Goal: Information Seeking & Learning: Check status

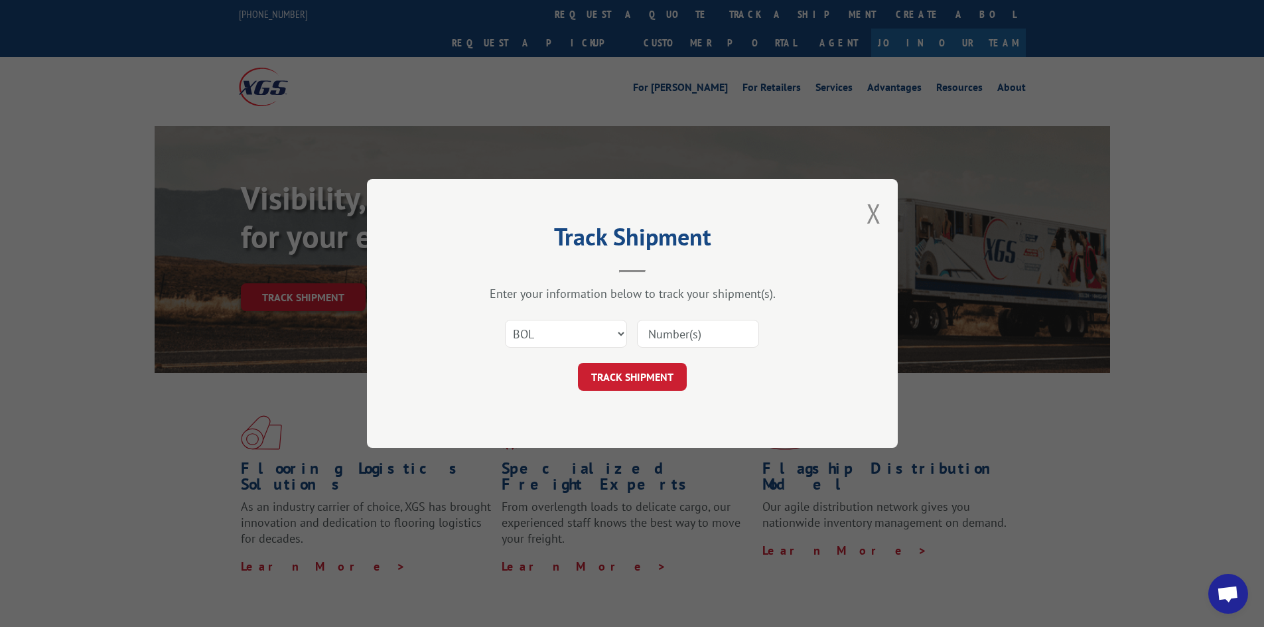
select select "bol"
drag, startPoint x: 0, startPoint y: 0, endPoint x: 678, endPoint y: 325, distance: 752.2
click at [678, 325] on input at bounding box center [698, 334] width 122 height 28
paste input "3390332"
type input "3390332"
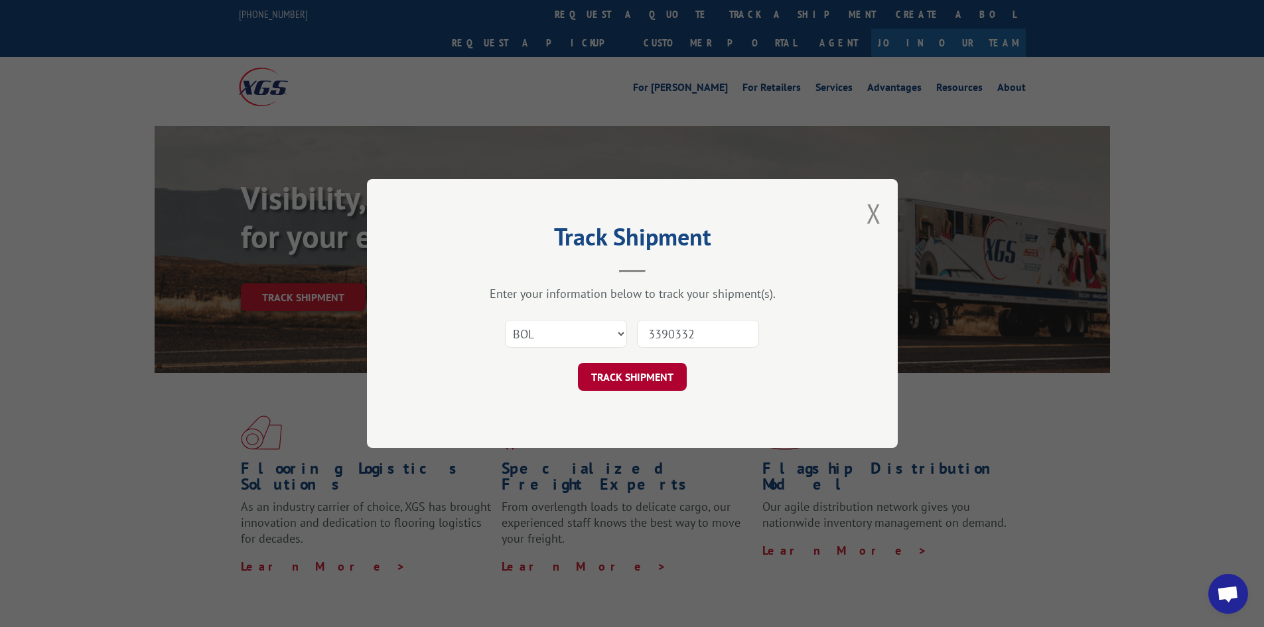
click at [627, 378] on button "TRACK SHIPMENT" at bounding box center [632, 377] width 109 height 28
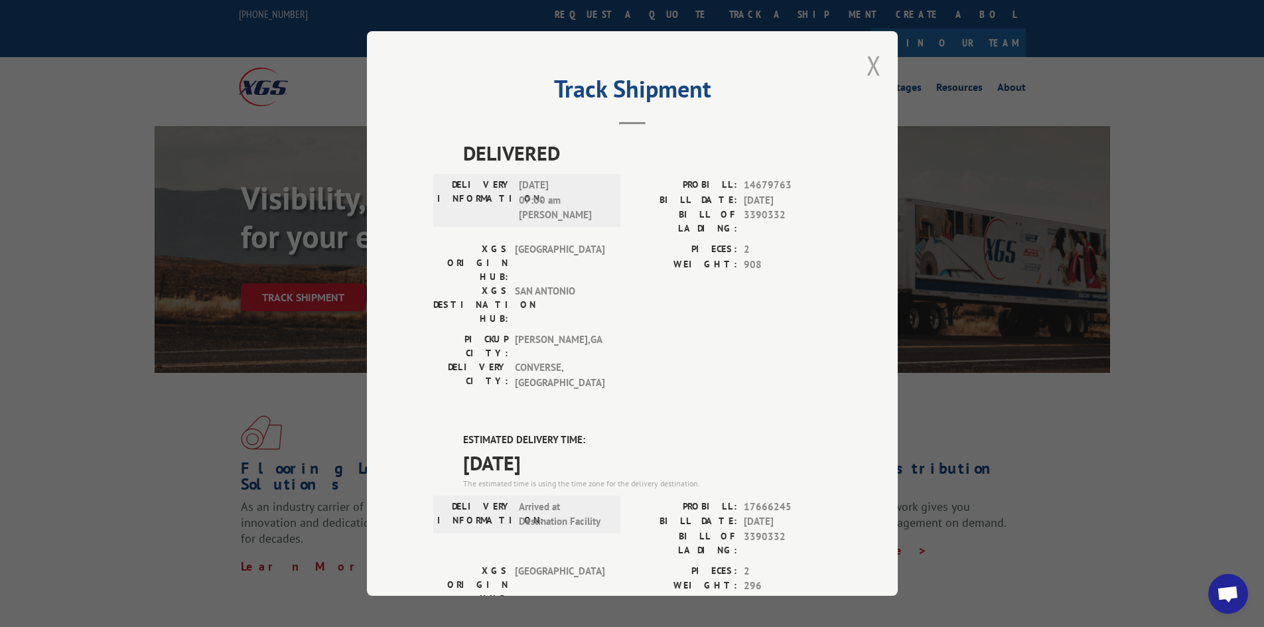
click at [868, 62] on button "Close modal" at bounding box center [874, 65] width 15 height 35
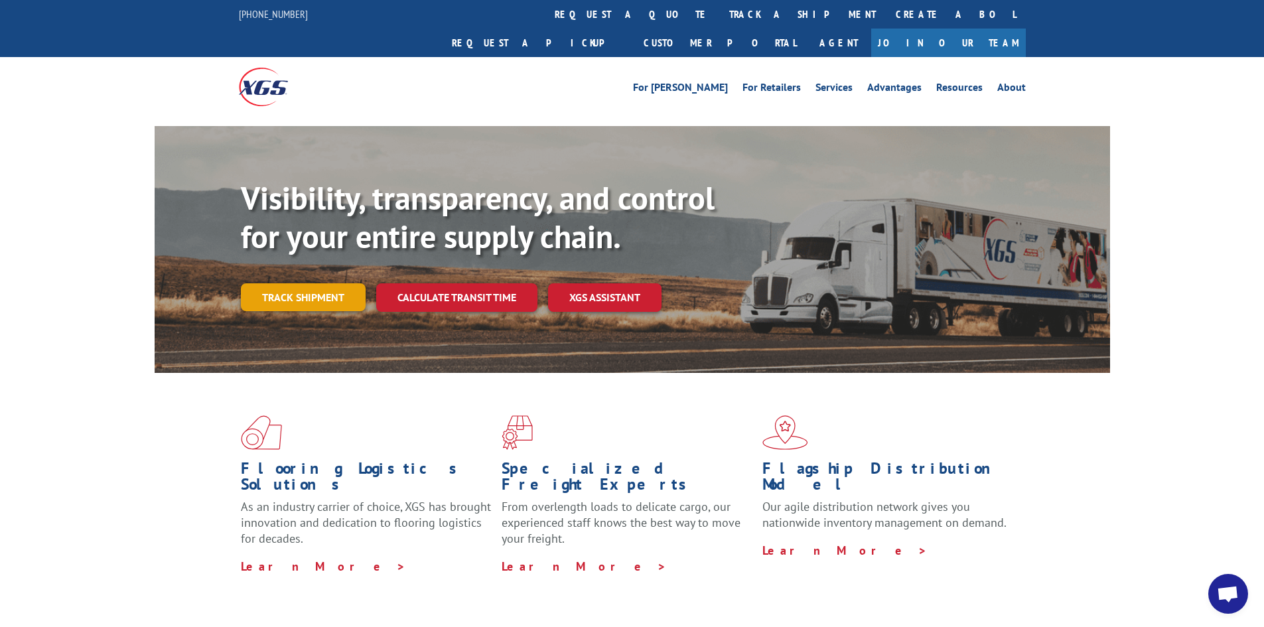
click at [299, 283] on link "Track shipment" at bounding box center [303, 297] width 125 height 28
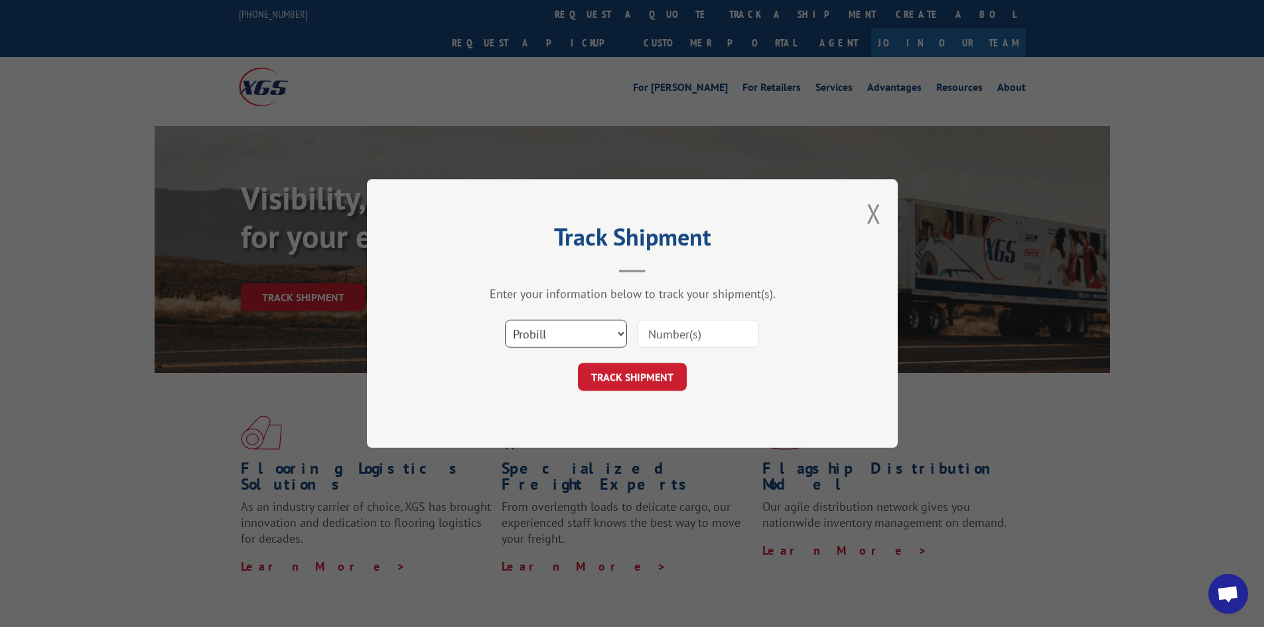
click at [579, 335] on select "Select category... Probill BOL PO" at bounding box center [566, 334] width 122 height 28
select select "bol"
click at [505, 320] on select "Select category... Probill BOL PO" at bounding box center [566, 334] width 122 height 28
click at [672, 333] on input at bounding box center [698, 334] width 122 height 28
paste input "2871888"
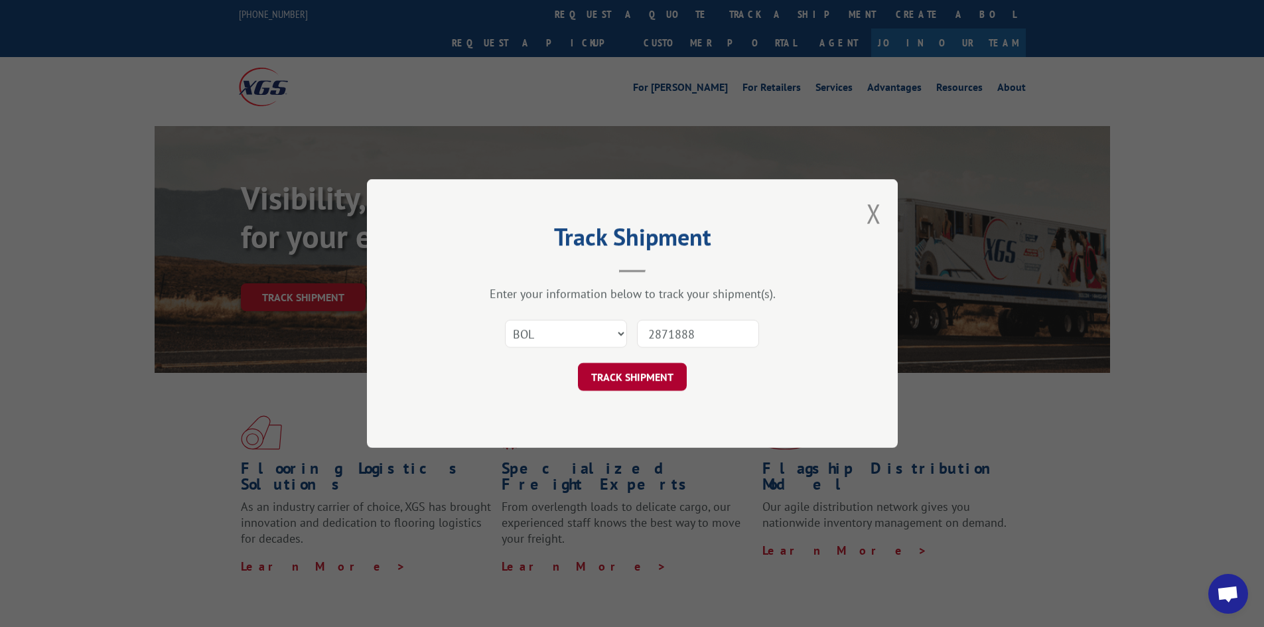
type input "2871888"
click at [626, 376] on button "TRACK SHIPMENT" at bounding box center [632, 377] width 109 height 28
